Goal: Transaction & Acquisition: Purchase product/service

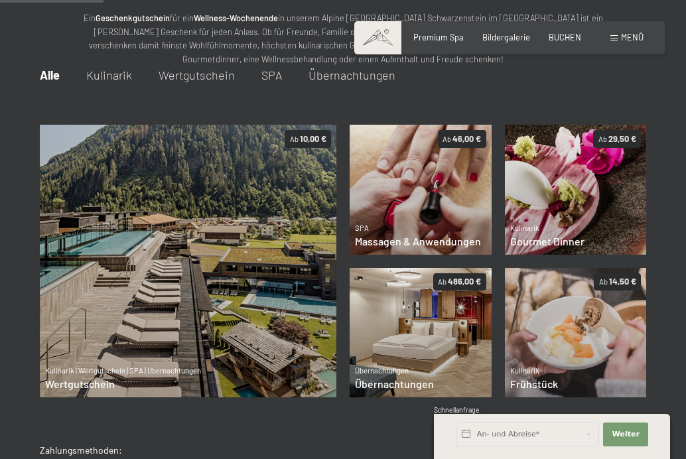
scroll to position [139, 0]
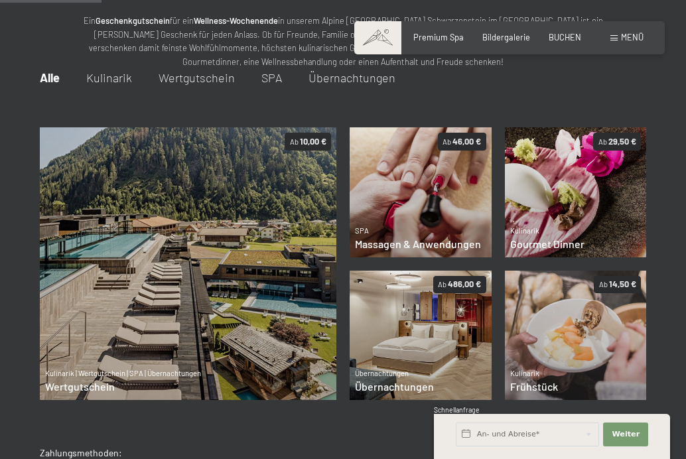
click at [339, 82] on span "Übernachtungen" at bounding box center [352, 77] width 87 height 15
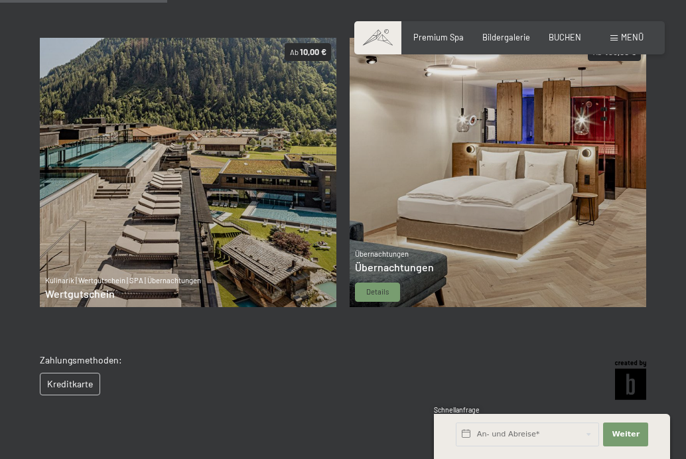
click at [447, 161] on img at bounding box center [498, 172] width 297 height 269
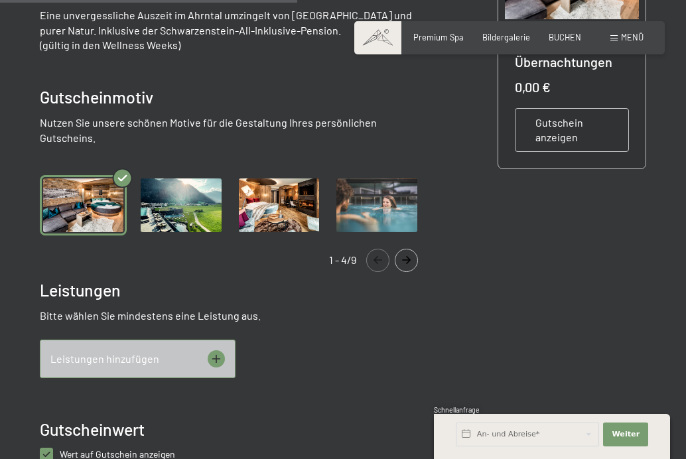
scroll to position [224, 0]
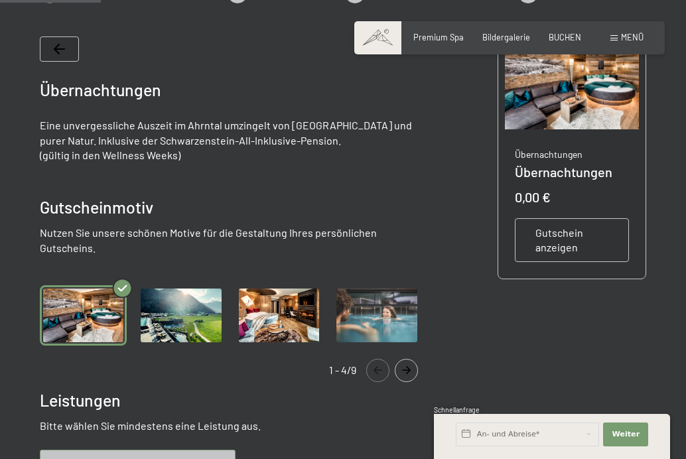
click at [552, 234] on span "Gutschein anzeigen" at bounding box center [572, 241] width 73 height 30
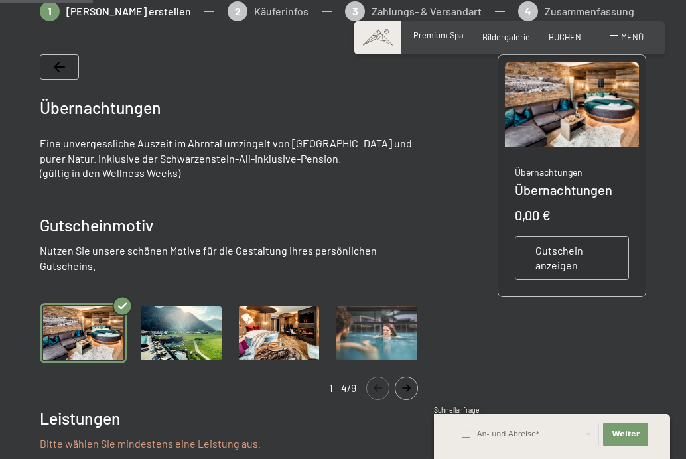
click at [431, 34] on span "Premium Spa" at bounding box center [439, 35] width 50 height 11
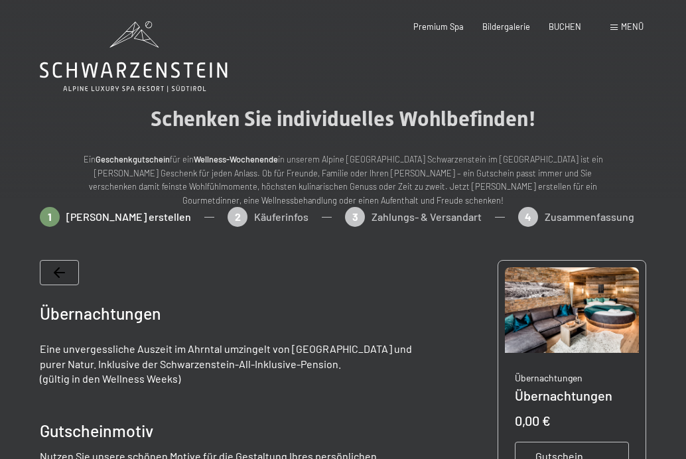
click at [60, 273] on icon at bounding box center [59, 272] width 11 height 11
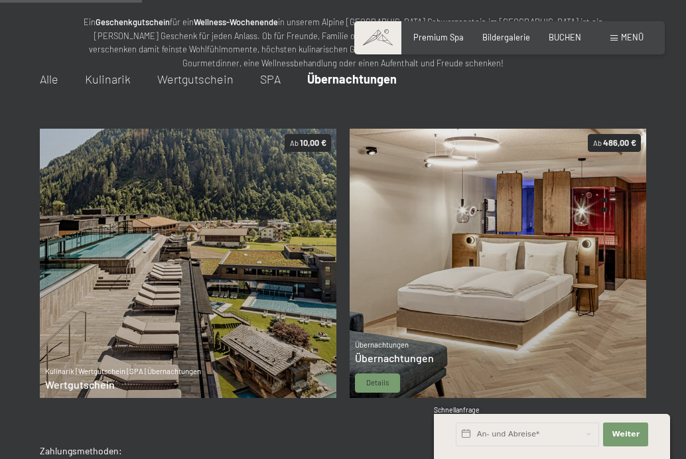
scroll to position [130, 0]
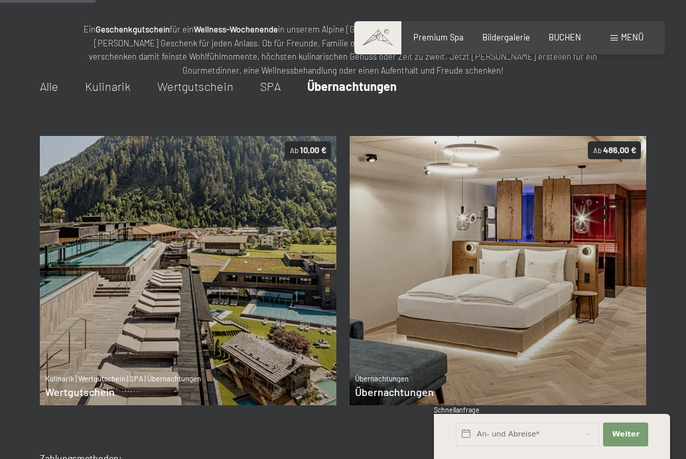
click at [218, 85] on span "Wertgutschein" at bounding box center [195, 86] width 76 height 15
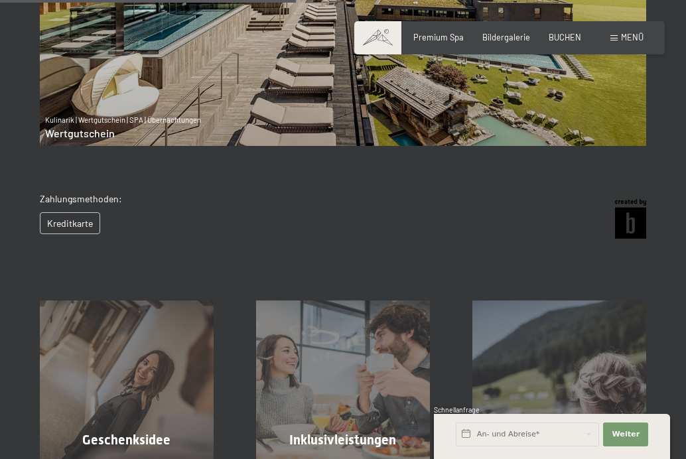
scroll to position [613, 0]
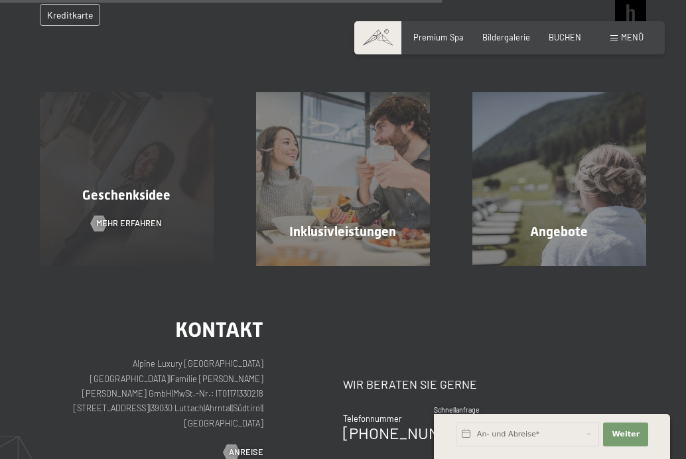
click at [152, 195] on span "Geschenksidee" at bounding box center [126, 195] width 88 height 16
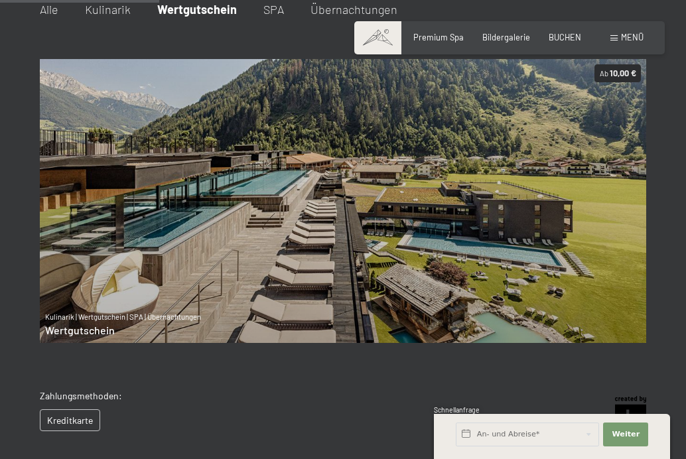
scroll to position [193, 0]
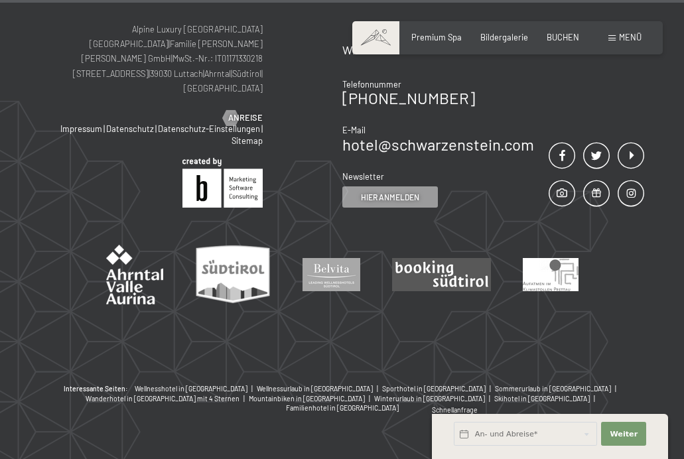
scroll to position [1480, 0]
click at [562, 38] on span "BUCHEN" at bounding box center [563, 35] width 33 height 11
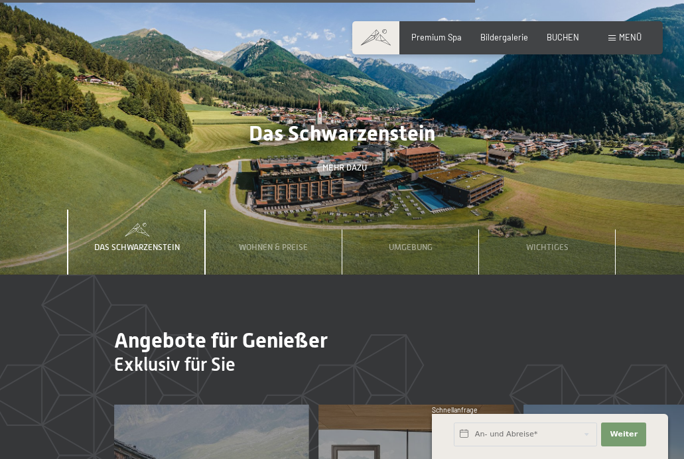
scroll to position [3161, 0]
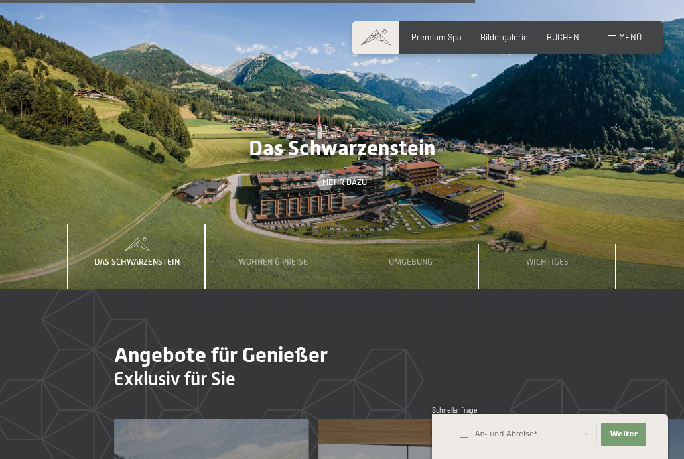
click at [622, 44] on div "Buchen Anfragen Premium Spa Bildergalerie BUCHEN Menü DE IT EN Gutschein Bilder…" at bounding box center [508, 38] width 268 height 12
click at [619, 34] on span "Menü" at bounding box center [630, 37] width 23 height 11
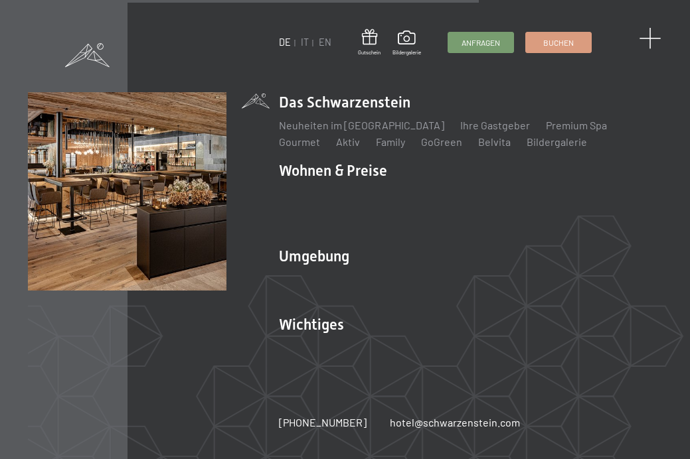
click at [657, 38] on span at bounding box center [650, 39] width 22 height 22
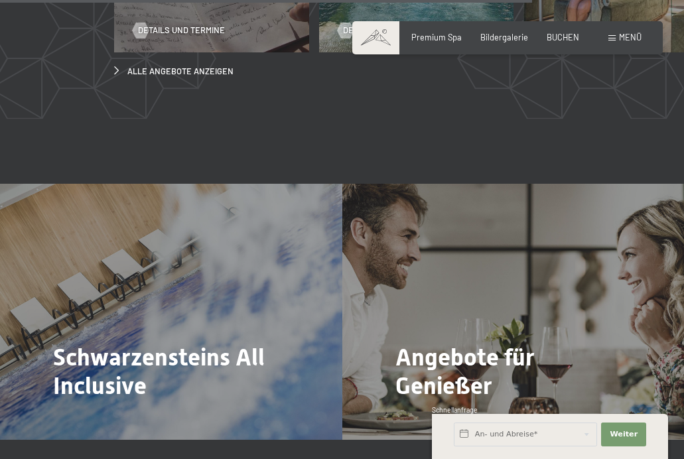
scroll to position [3925, 0]
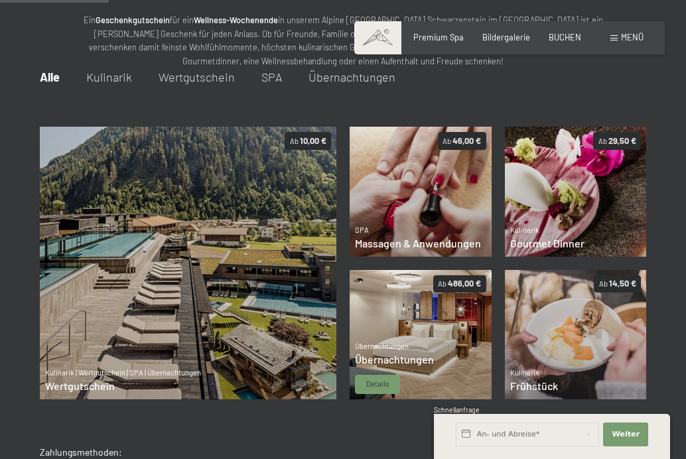
click at [415, 346] on p "Übernachtungen" at bounding box center [394, 346] width 79 height 11
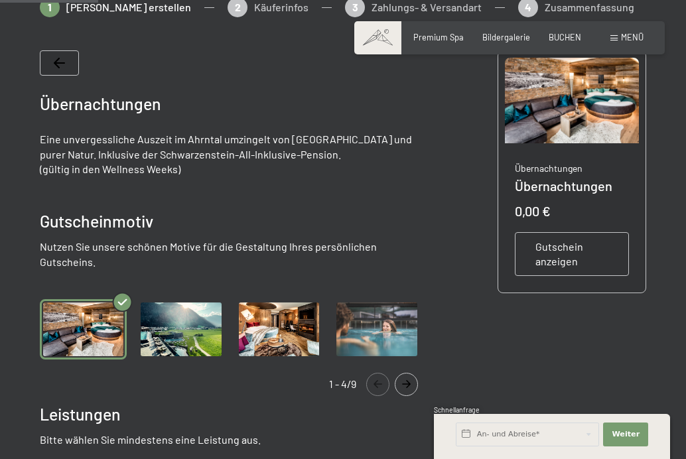
scroll to position [210, 0]
click at [577, 255] on span "Gutschein anzeigen" at bounding box center [572, 255] width 73 height 30
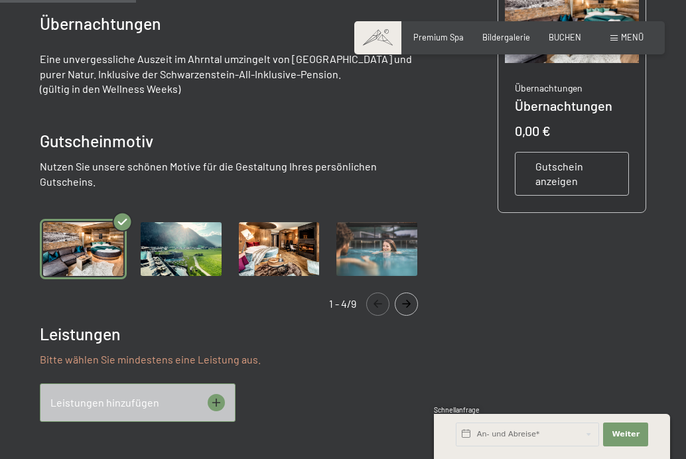
scroll to position [291, 0]
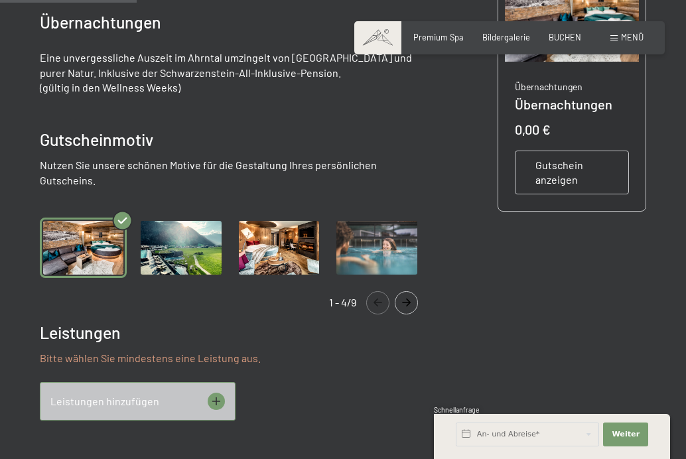
click at [414, 299] on icon "Navigate to next slide" at bounding box center [407, 303] width 22 height 8
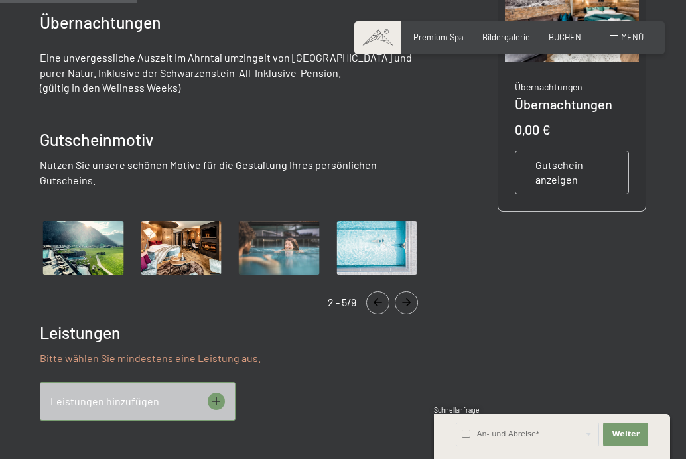
click at [414, 299] on icon "Navigate to next slide" at bounding box center [407, 303] width 22 height 8
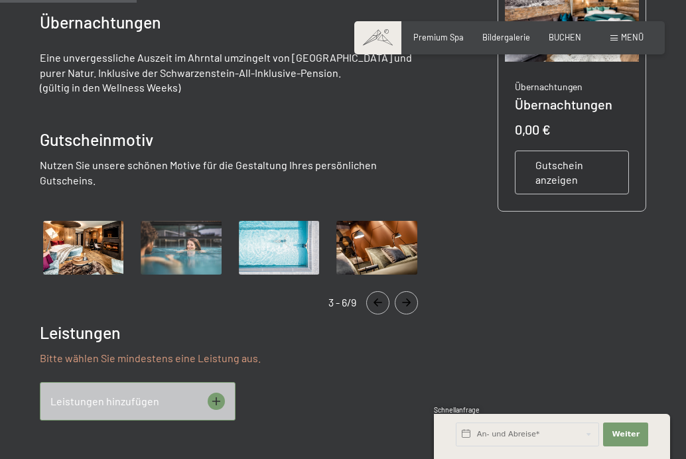
click at [414, 299] on icon "Navigate to next slide" at bounding box center [407, 303] width 22 height 8
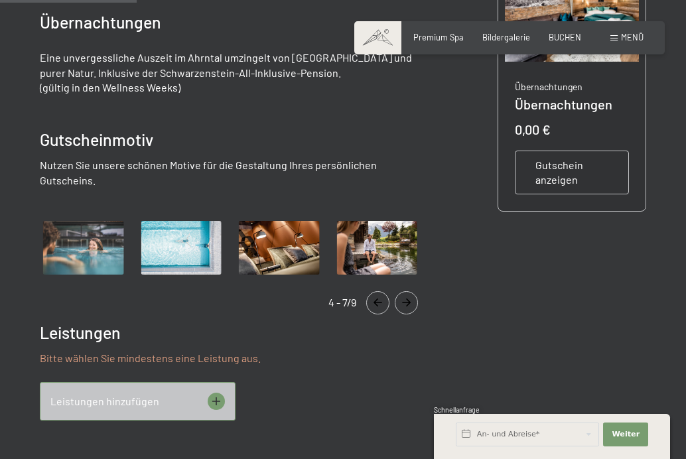
click at [414, 299] on icon "Navigate to next slide" at bounding box center [407, 303] width 22 height 8
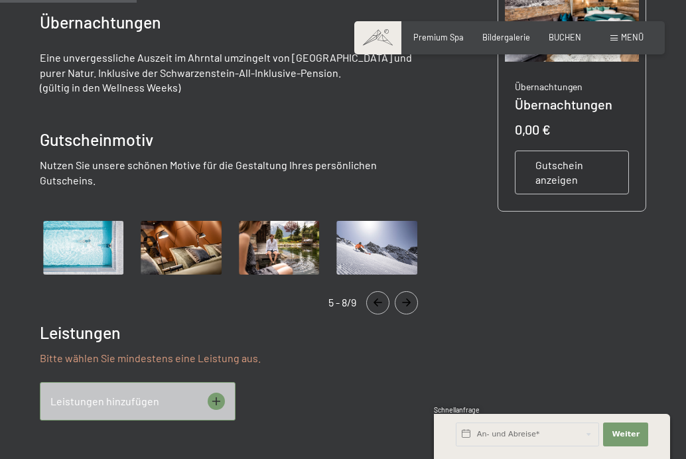
click at [414, 299] on icon "Navigate to next slide" at bounding box center [407, 303] width 22 height 8
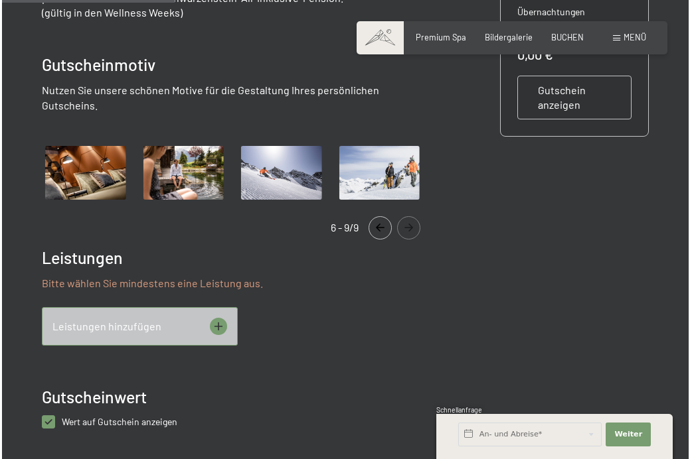
scroll to position [368, 0]
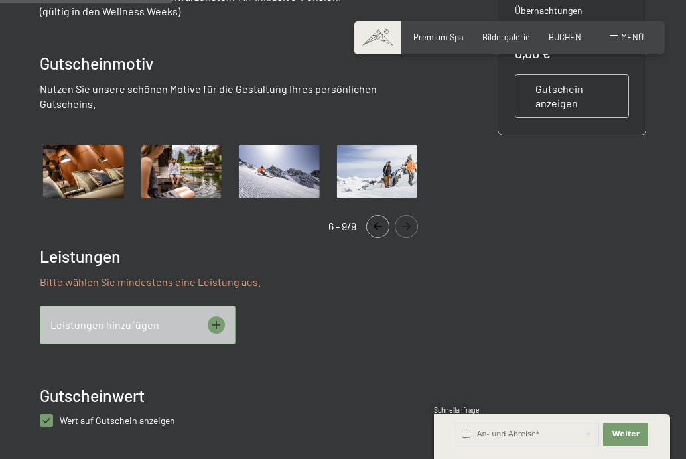
click at [216, 317] on icon at bounding box center [216, 325] width 17 height 17
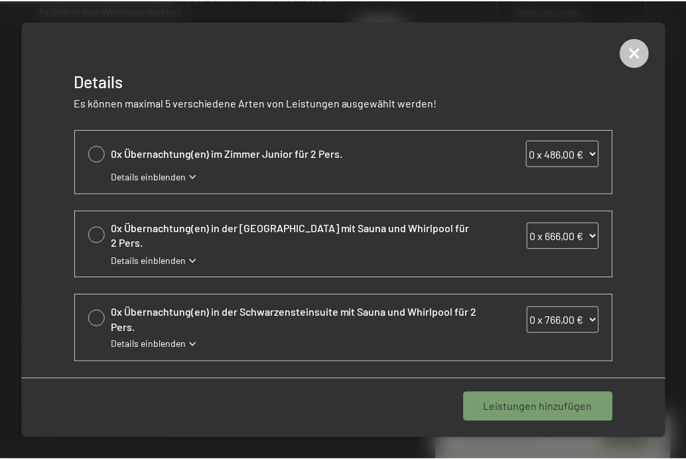
scroll to position [394, 0]
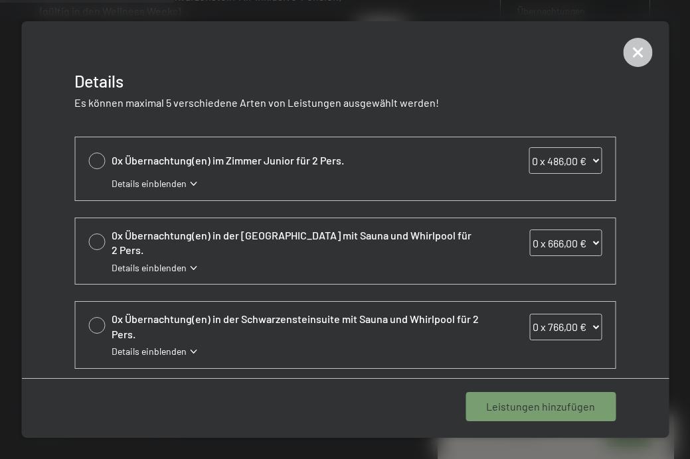
click at [98, 157] on div at bounding box center [96, 161] width 17 height 17
select select "1"
click at [494, 409] on span "1 Leistung hinzufügen" at bounding box center [543, 407] width 103 height 15
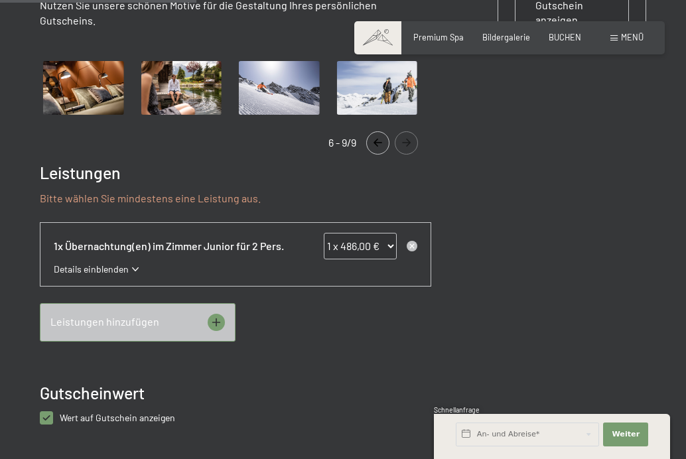
scroll to position [463, 0]
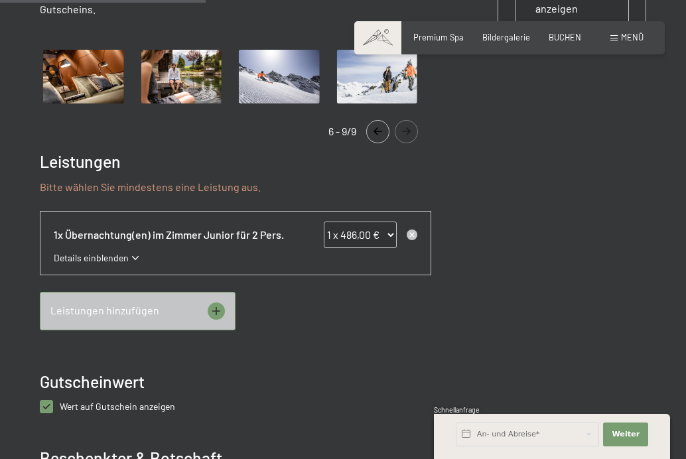
click at [212, 303] on icon at bounding box center [216, 311] width 17 height 17
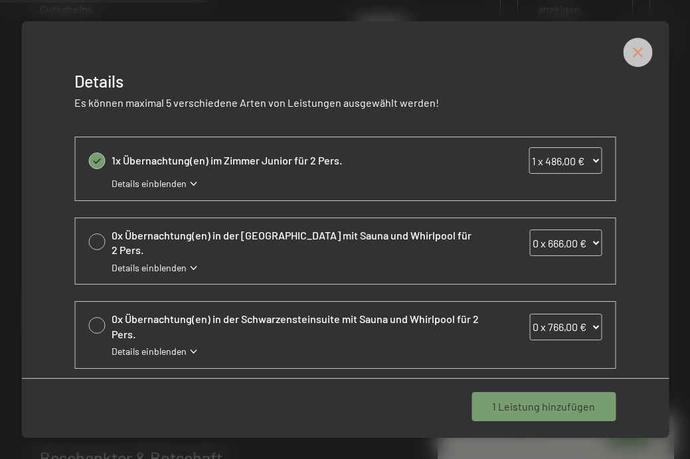
click at [635, 60] on icon at bounding box center [637, 52] width 29 height 29
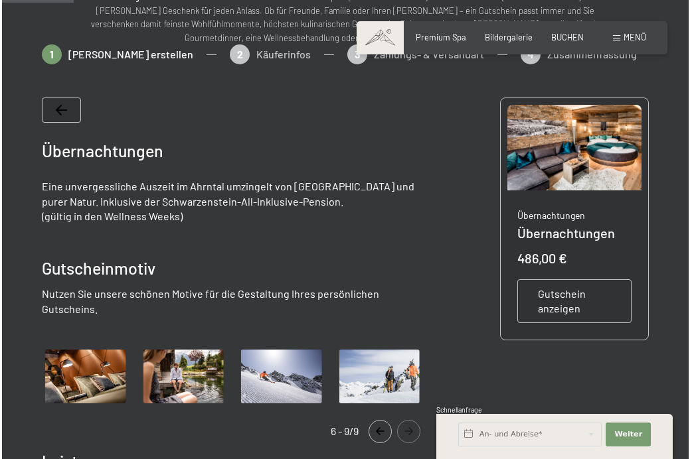
scroll to position [161, 0]
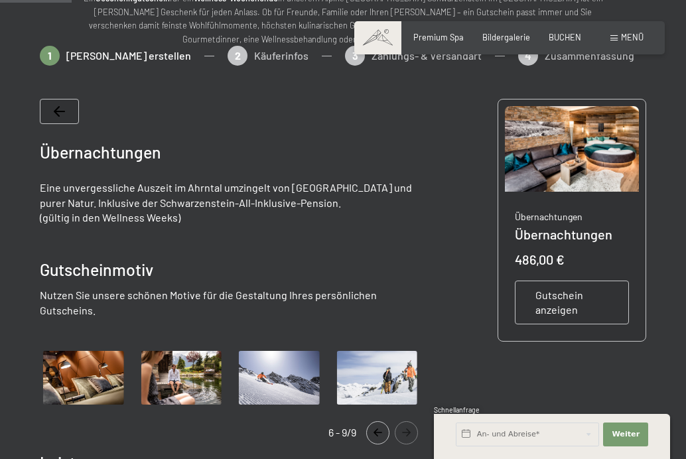
click at [584, 295] on span "Gutschein anzeigen" at bounding box center [572, 303] width 73 height 30
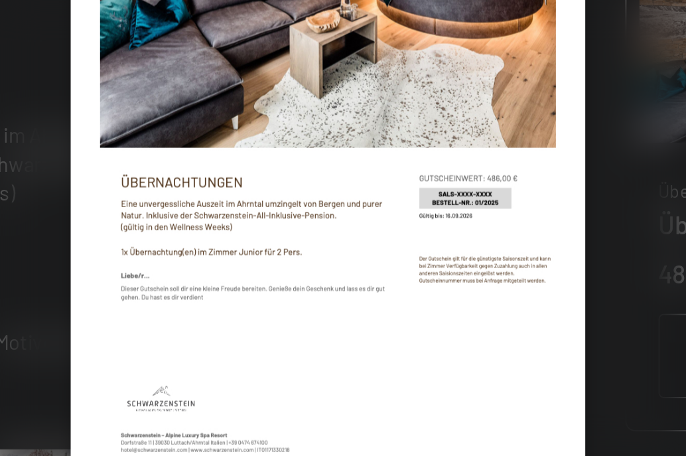
scroll to position [127, 0]
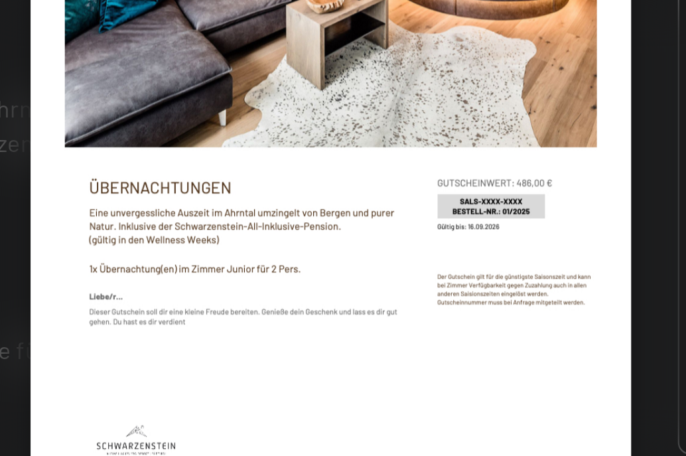
drag, startPoint x: 151, startPoint y: 107, endPoint x: 55, endPoint y: 108, distance: 95.6
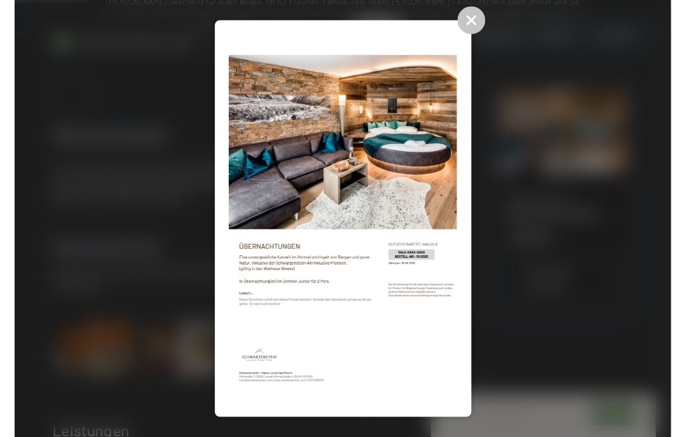
scroll to position [100, 0]
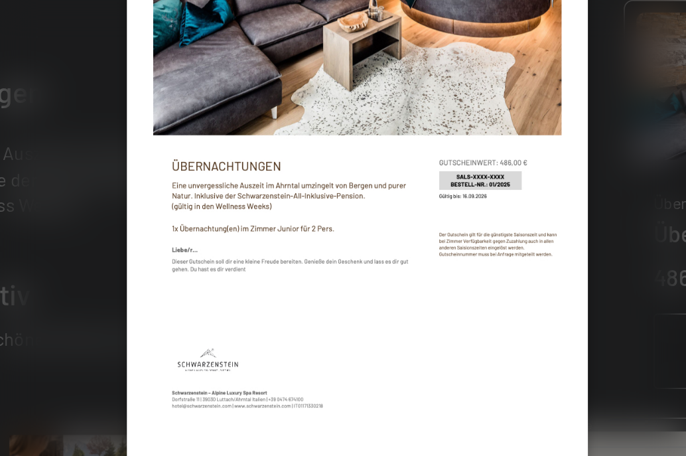
drag, startPoint x: 210, startPoint y: 119, endPoint x: 82, endPoint y: 112, distance: 128.3
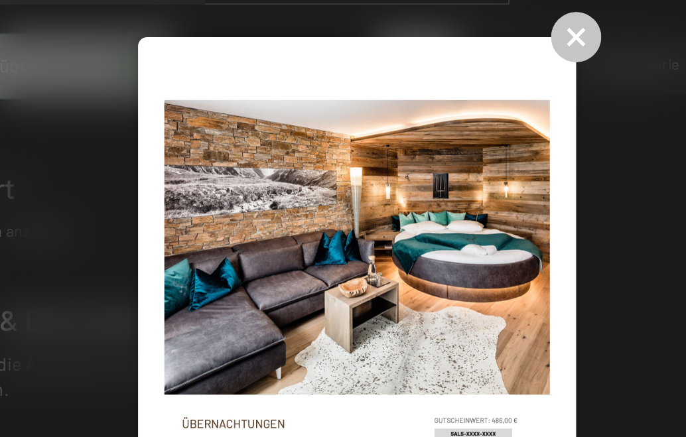
scroll to position [648, 0]
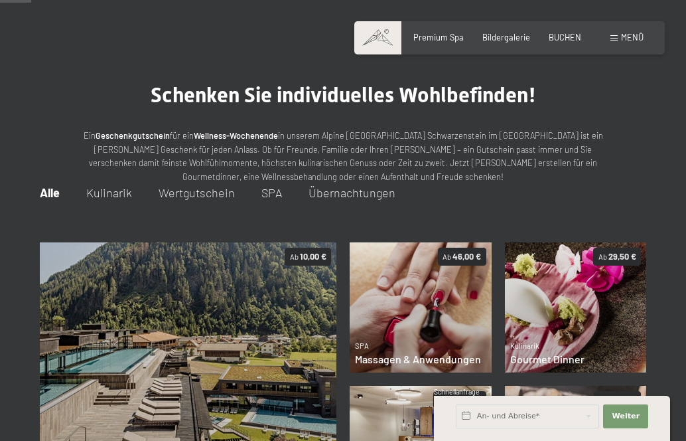
scroll to position [5, 0]
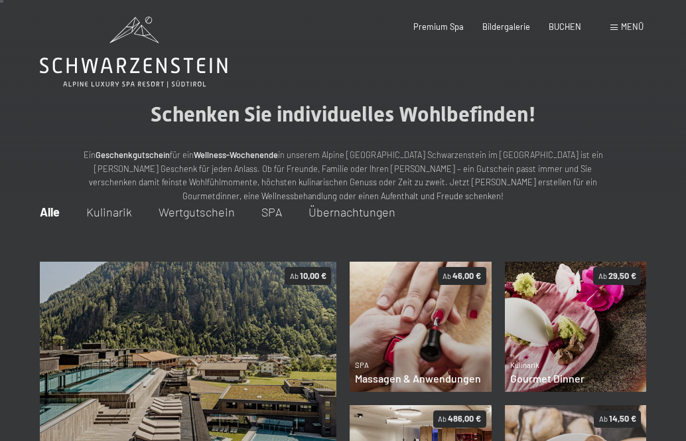
click at [616, 29] on span at bounding box center [614, 28] width 7 height 6
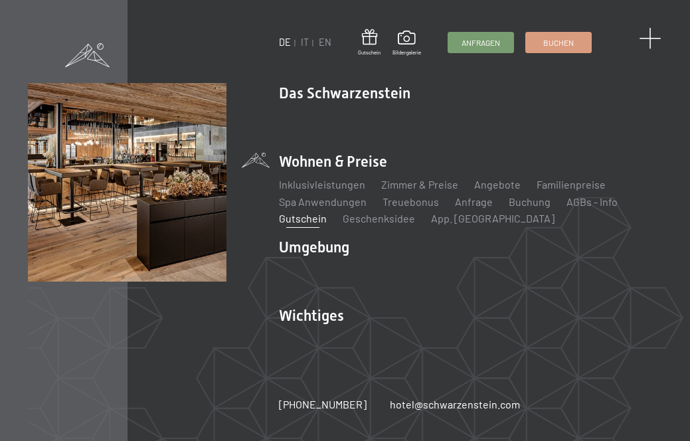
click at [649, 42] on span at bounding box center [650, 39] width 22 height 22
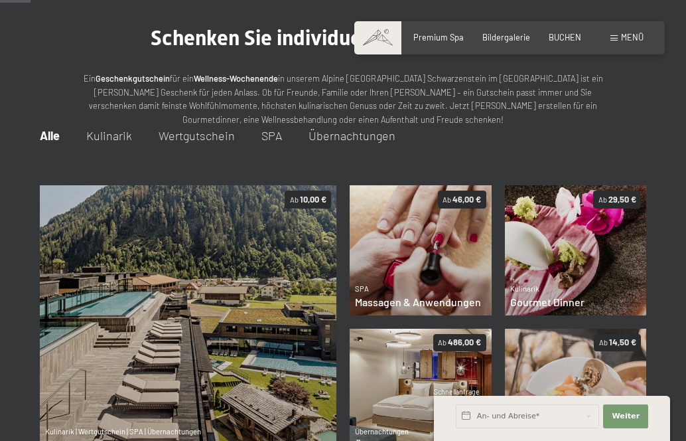
scroll to position [9, 0]
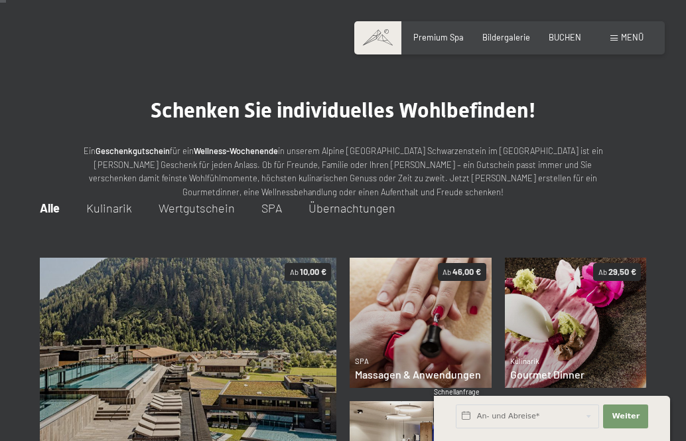
click at [315, 208] on span "Übernachtungen" at bounding box center [352, 207] width 87 height 15
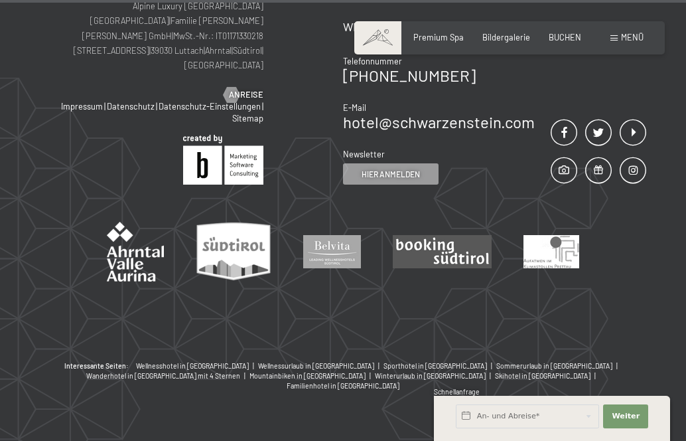
scroll to position [955, 0]
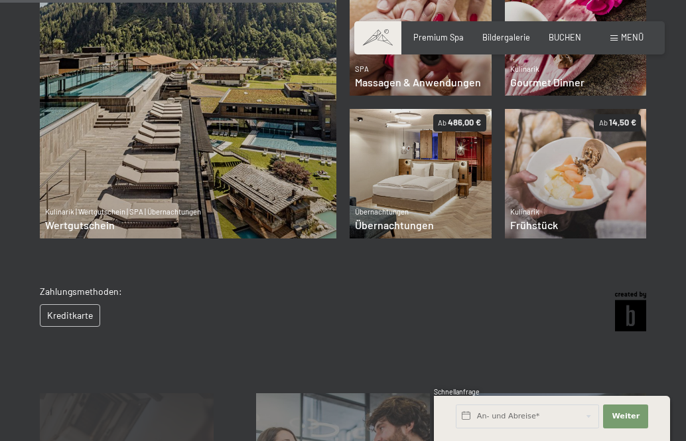
scroll to position [232, 0]
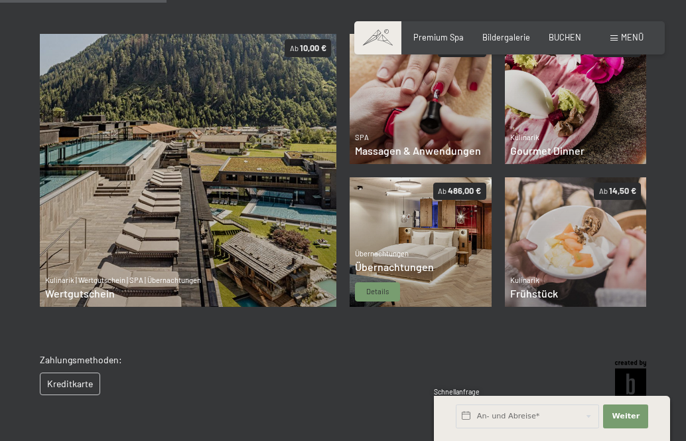
click at [398, 227] on img at bounding box center [421, 241] width 142 height 129
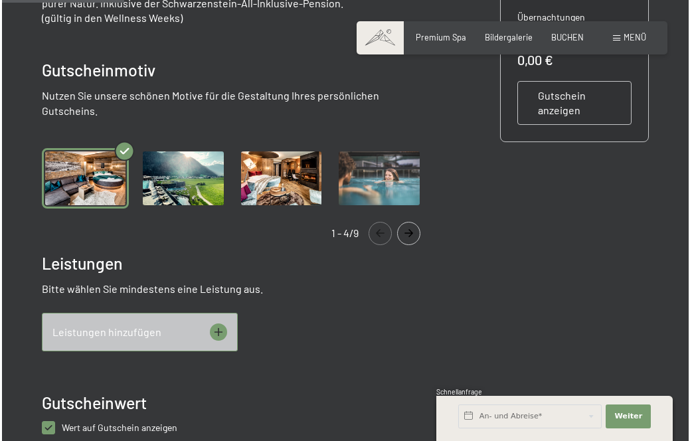
scroll to position [443, 0]
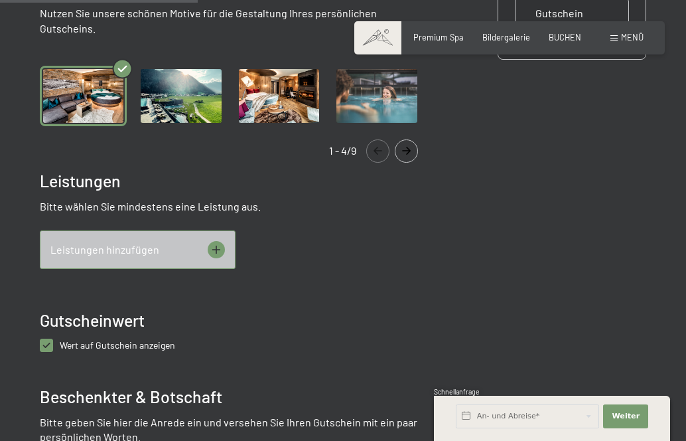
click at [215, 241] on icon at bounding box center [216, 249] width 17 height 17
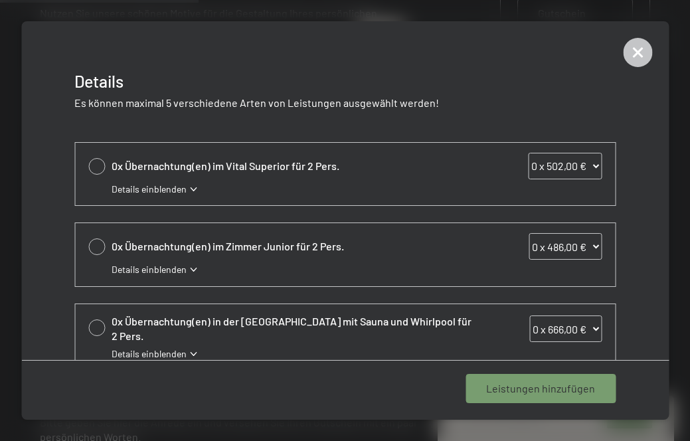
scroll to position [301, 0]
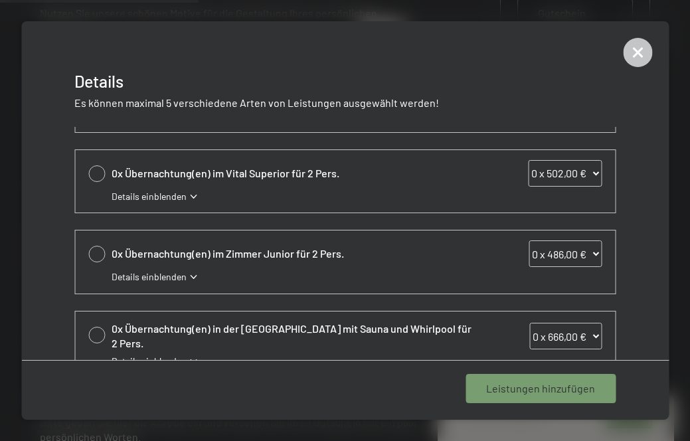
click at [99, 253] on div at bounding box center [96, 254] width 17 height 17
select select "1"
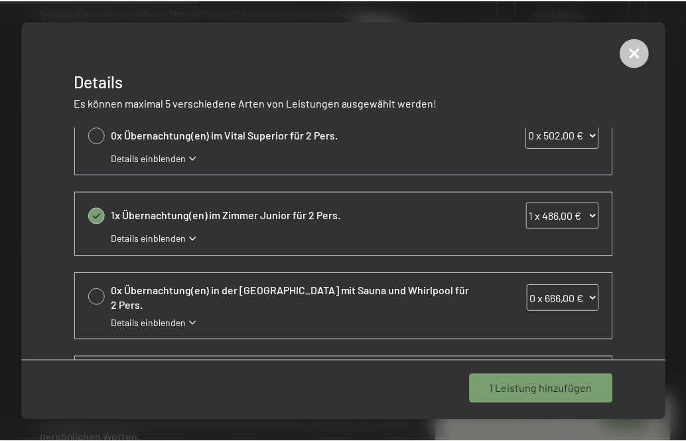
scroll to position [345, 0]
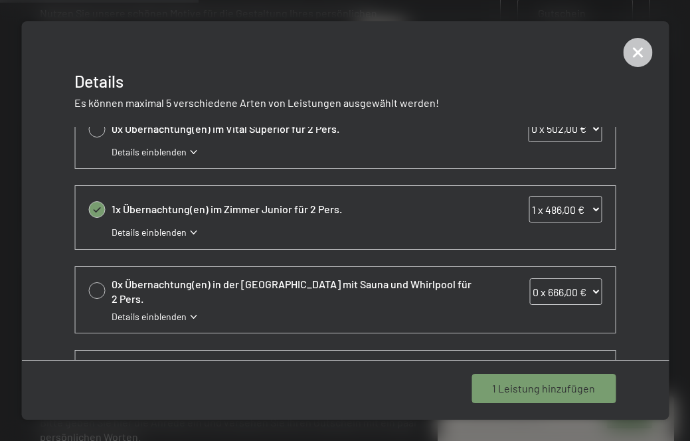
click at [528, 390] on span "1 Leistung hinzufügen" at bounding box center [543, 388] width 103 height 15
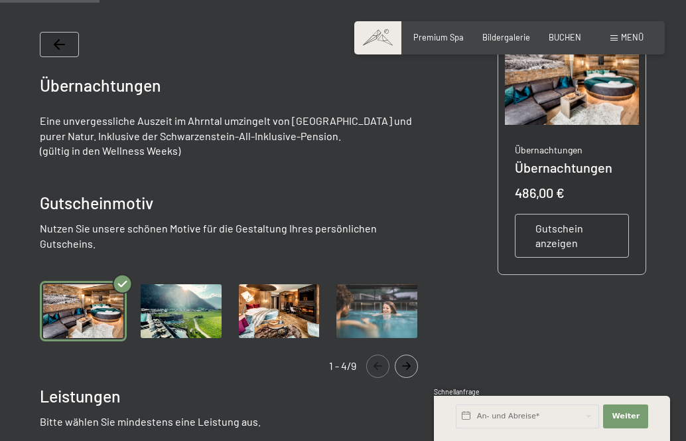
scroll to position [221, 0]
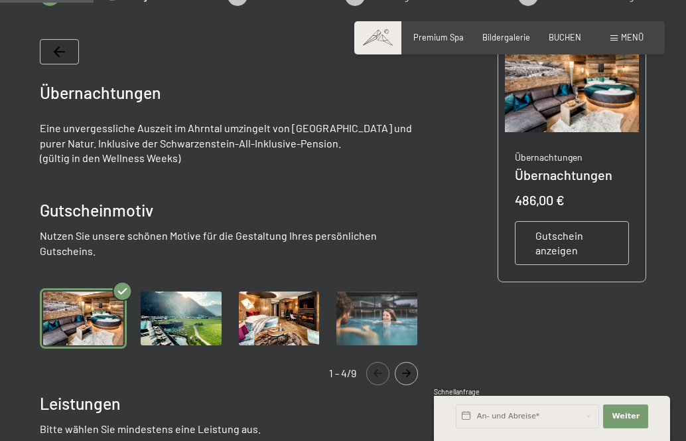
click at [303, 309] on img "Gallery" at bounding box center [279, 318] width 87 height 60
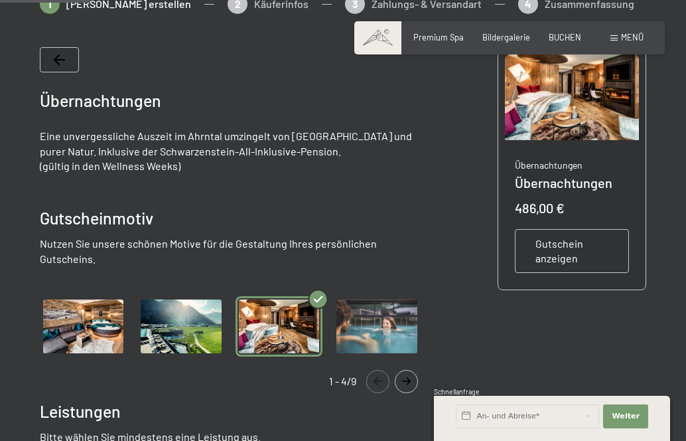
scroll to position [213, 0]
click at [380, 303] on img "Gallery" at bounding box center [376, 326] width 87 height 60
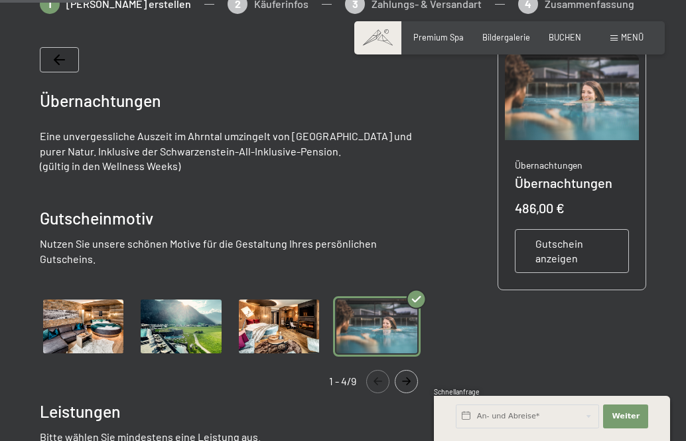
click at [295, 307] on img "Gallery" at bounding box center [279, 326] width 87 height 60
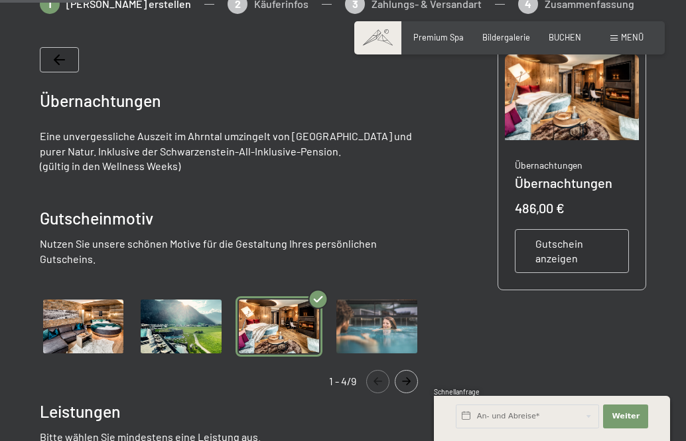
click at [198, 319] on img "Gallery" at bounding box center [180, 326] width 87 height 60
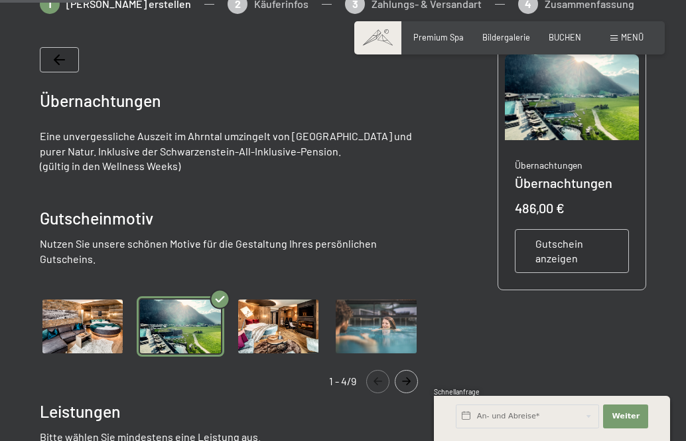
click at [297, 322] on img "Gallery" at bounding box center [278, 326] width 87 height 60
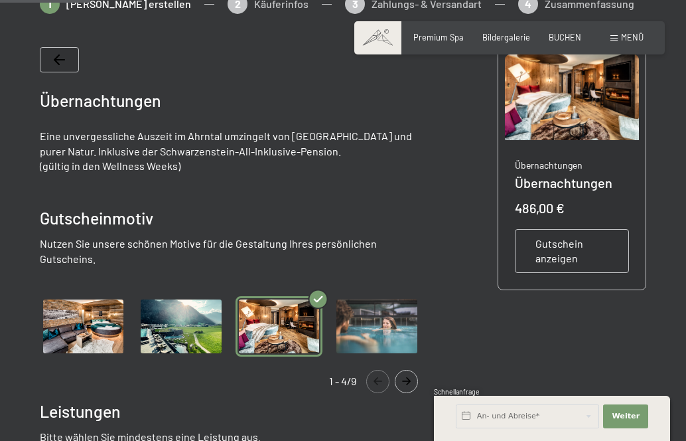
click at [370, 317] on img "Gallery" at bounding box center [376, 326] width 87 height 60
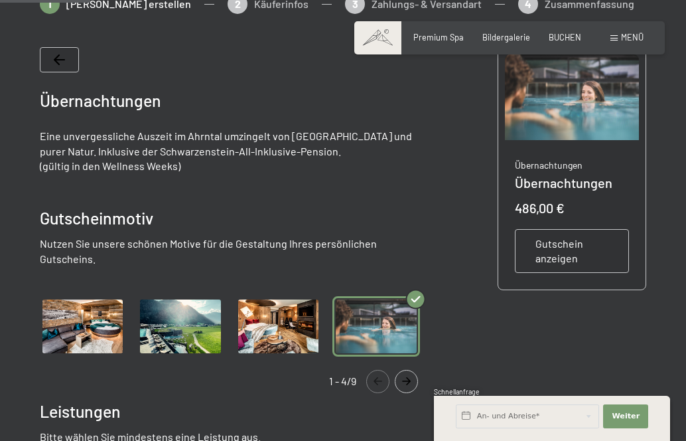
click at [277, 313] on img "Gallery" at bounding box center [278, 326] width 87 height 60
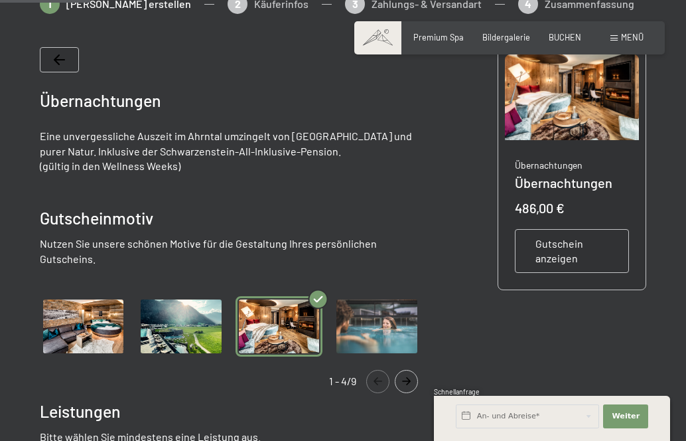
click at [557, 243] on span "Gutschein anzeigen" at bounding box center [572, 251] width 73 height 30
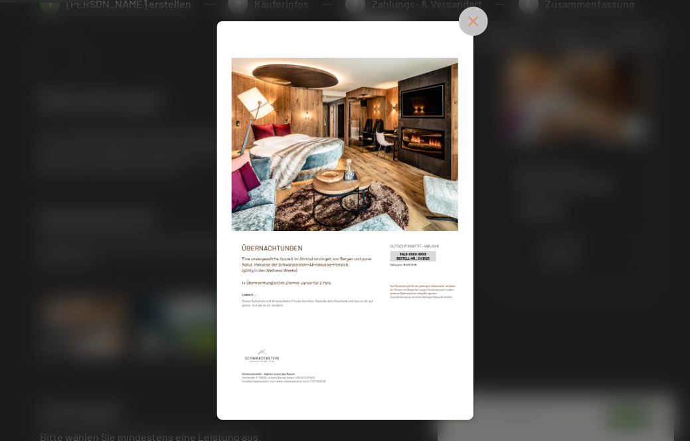
click at [488, 19] on icon at bounding box center [473, 21] width 29 height 29
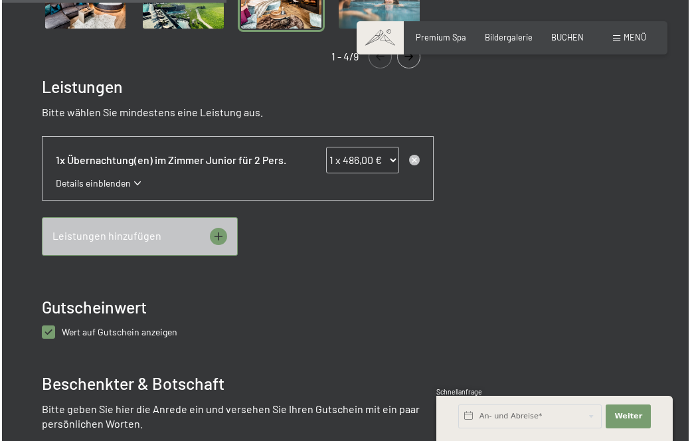
scroll to position [529, 0]
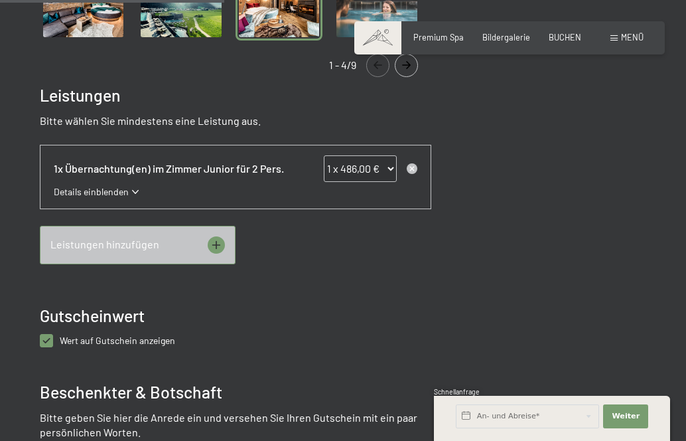
click at [224, 236] on icon at bounding box center [216, 244] width 17 height 17
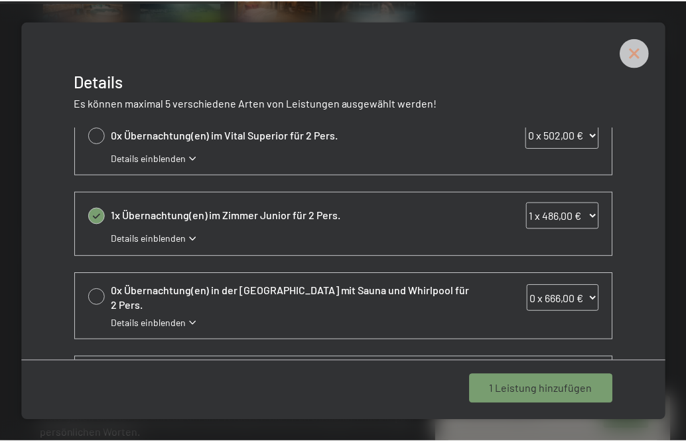
scroll to position [340, 0]
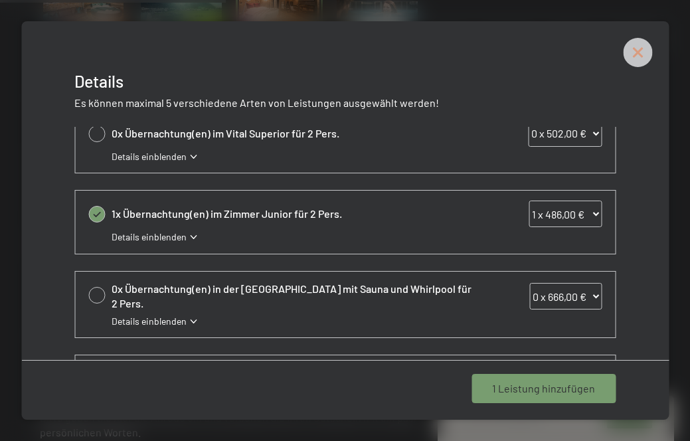
click at [637, 50] on icon at bounding box center [637, 52] width 29 height 29
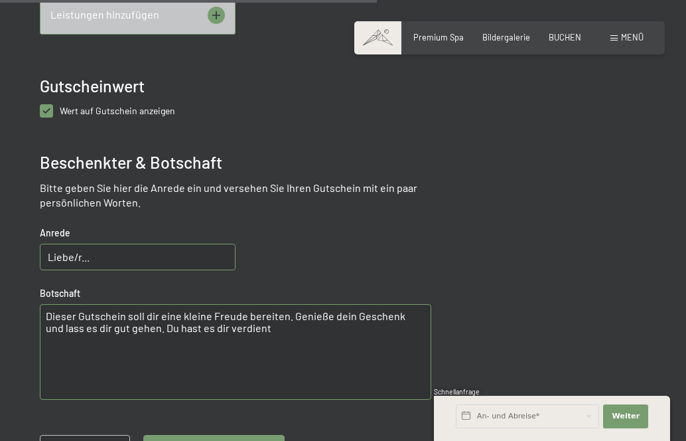
scroll to position [564, 0]
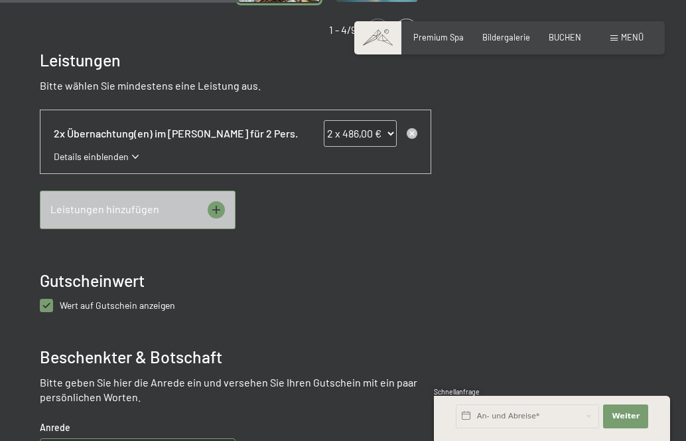
select select "1"
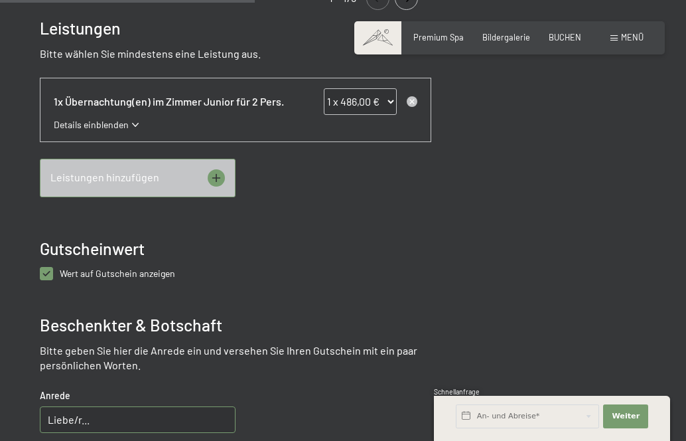
scroll to position [601, 0]
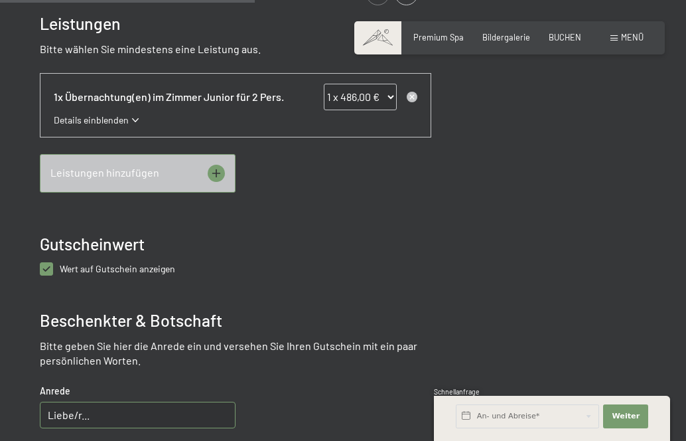
click at [45, 262] on anzeigen "checkbox" at bounding box center [46, 268] width 13 height 13
checkbox anzeigen "false"
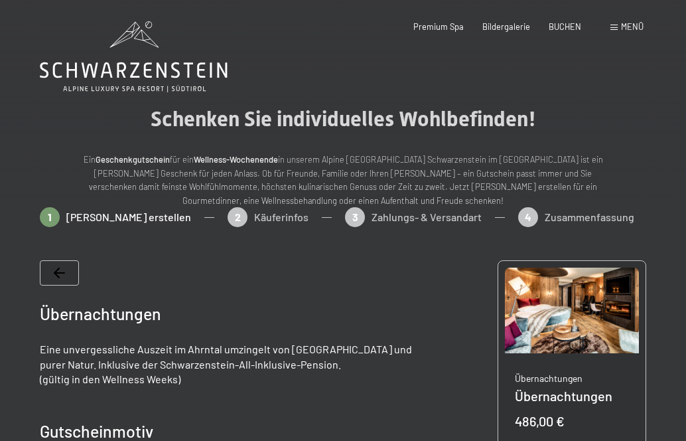
scroll to position [0, 0]
